Goal: Task Accomplishment & Management: Use online tool/utility

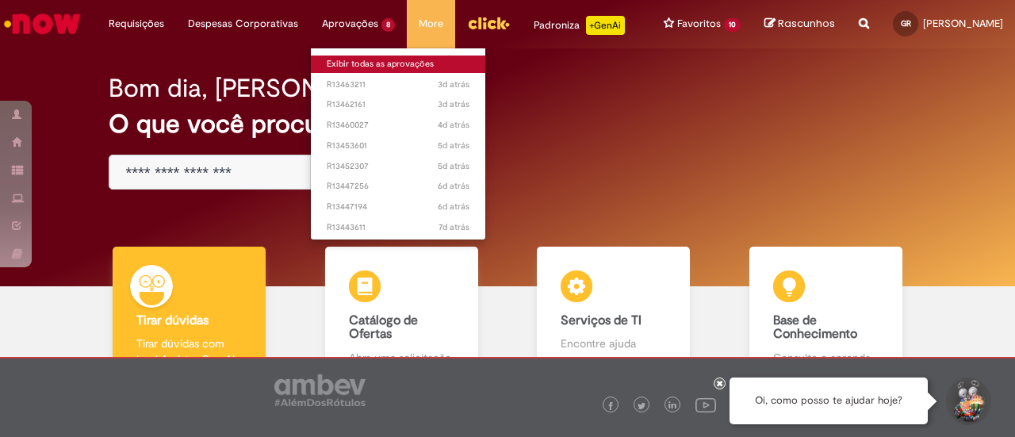
click at [355, 67] on link "Exibir todas as aprovações" at bounding box center [398, 63] width 174 height 17
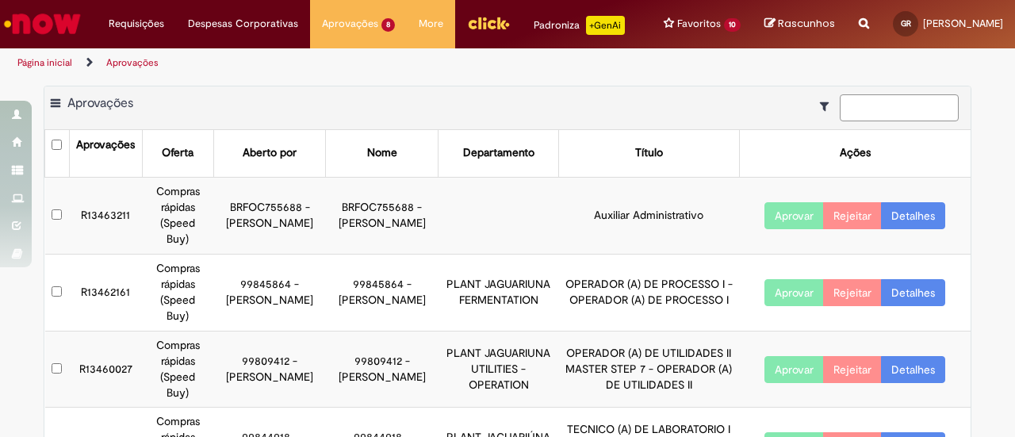
click at [910, 120] on input at bounding box center [898, 107] width 119 height 27
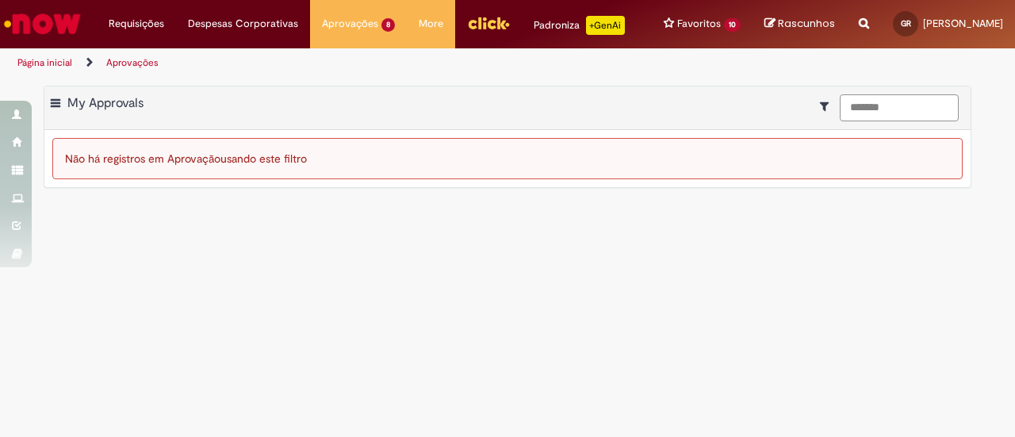
type input "*******"
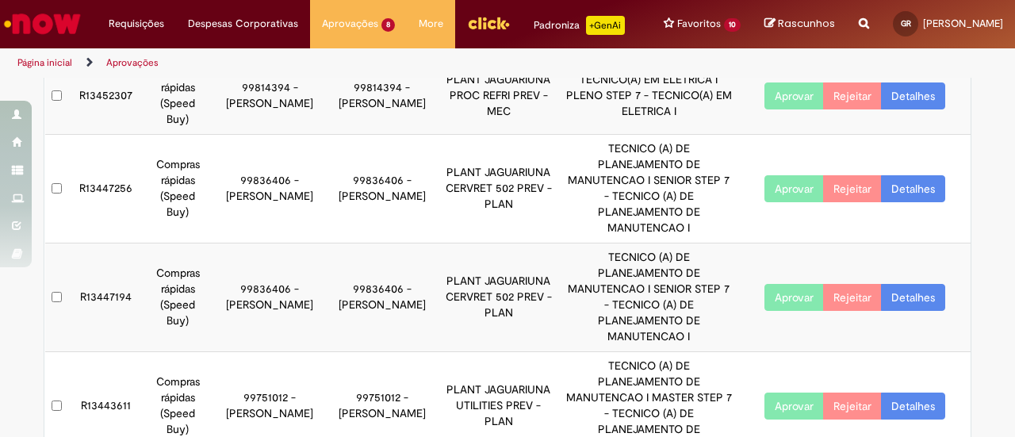
scroll to position [441, 0]
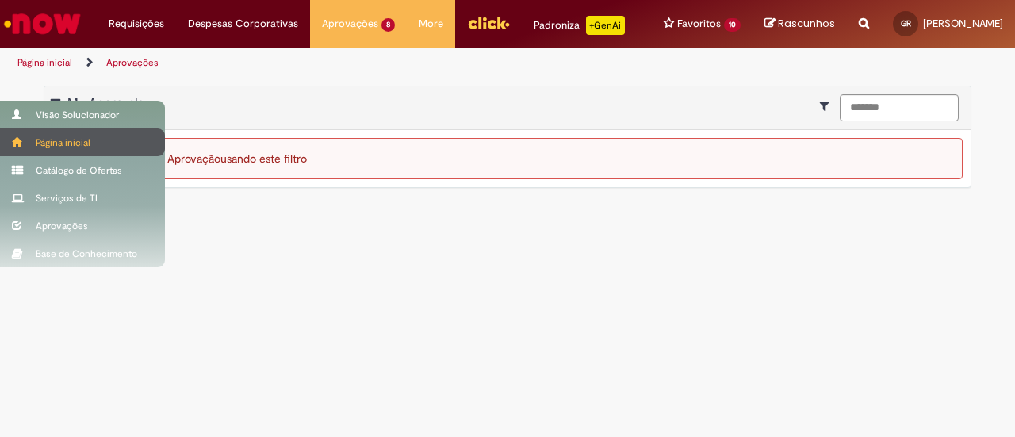
click at [60, 143] on div "Página inicial" at bounding box center [82, 142] width 165 height 28
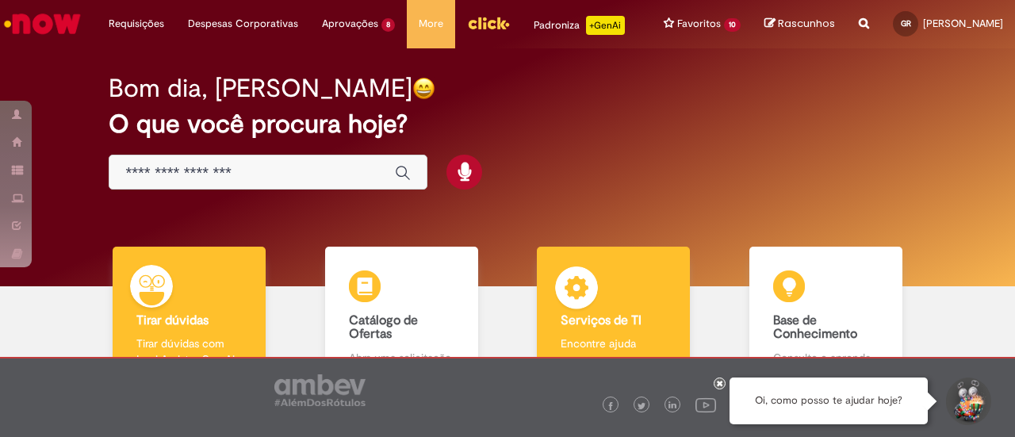
click at [641, 303] on div "Serviços de TI Serviços de TI Encontre ajuda" at bounding box center [613, 314] width 153 height 137
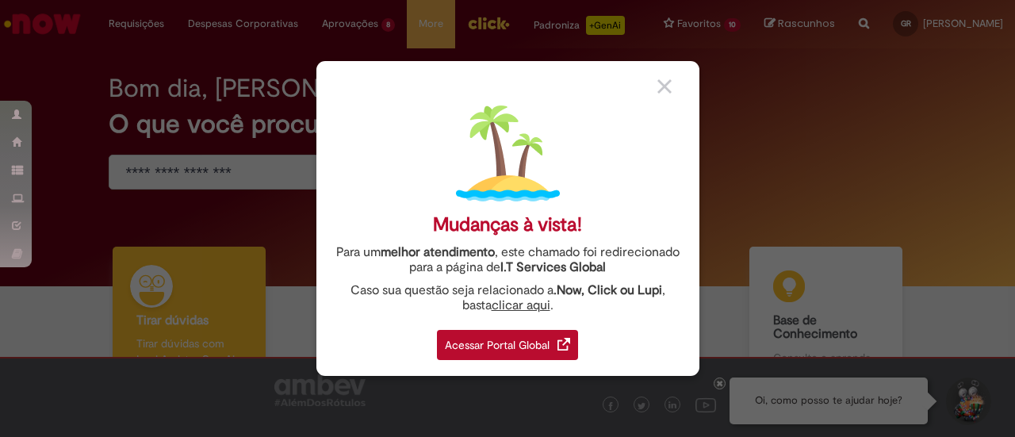
click at [506, 335] on div "Acessar Portal Global" at bounding box center [507, 345] width 141 height 30
